Goal: Check status

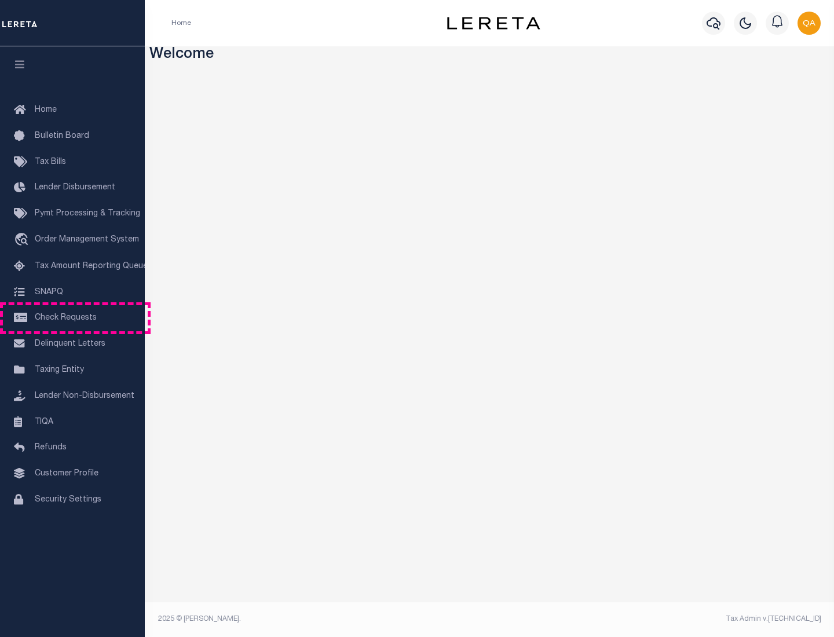
click at [72, 318] on span "Check Requests" at bounding box center [66, 318] width 62 height 8
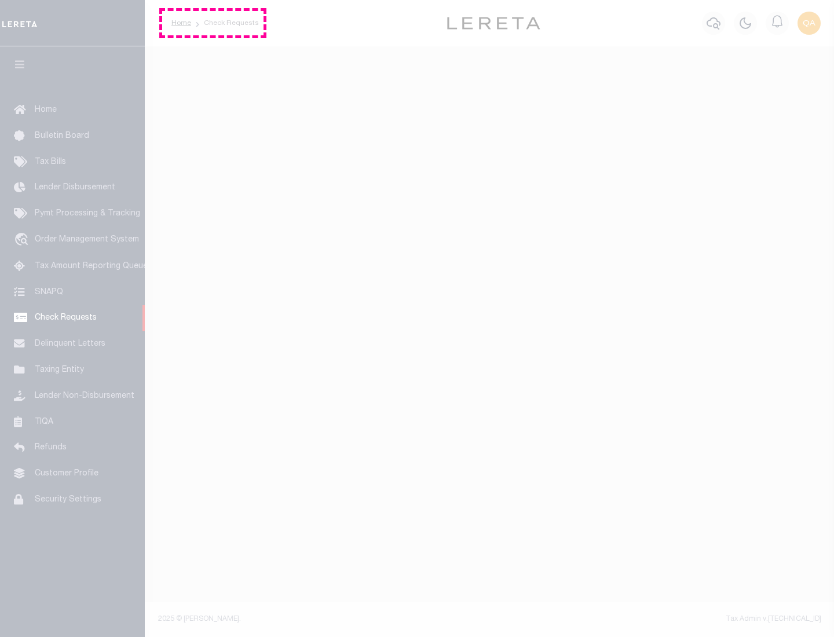
select select "50"
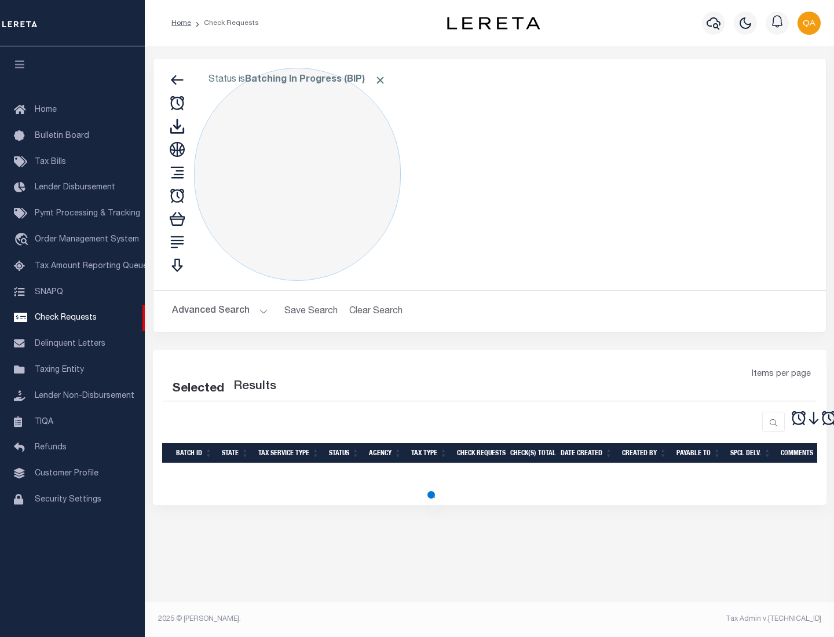
select select "50"
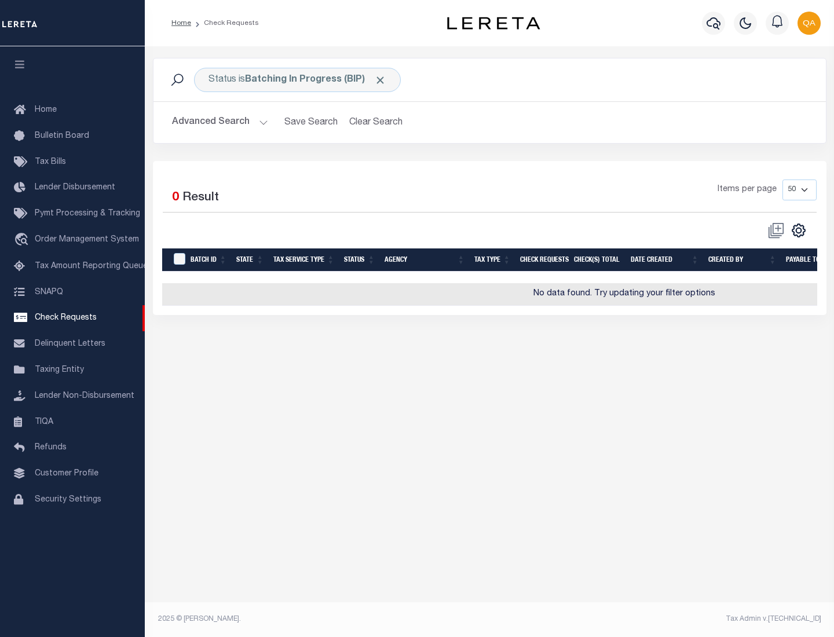
click at [380, 80] on span "Click to Remove" at bounding box center [380, 80] width 12 height 12
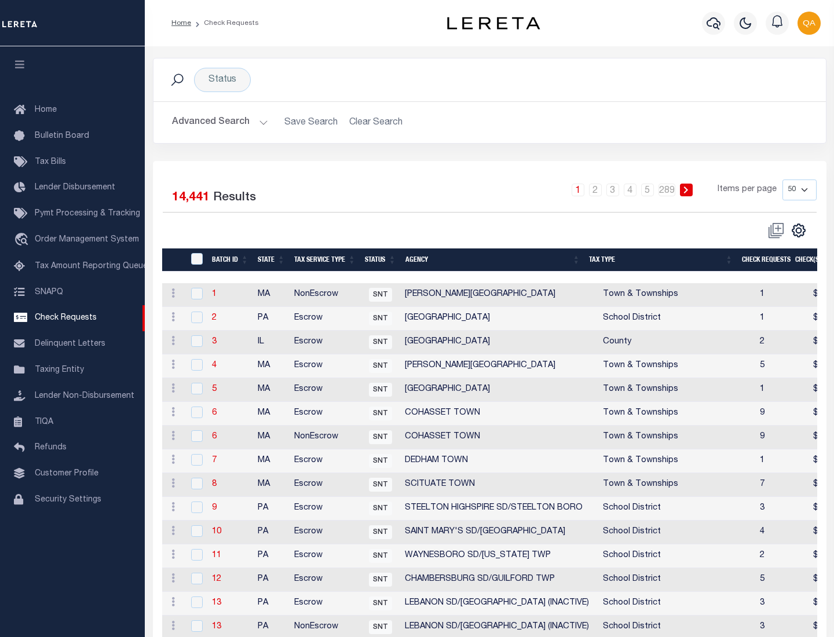
scroll to position [558, 0]
